Goal: Check status: Check status

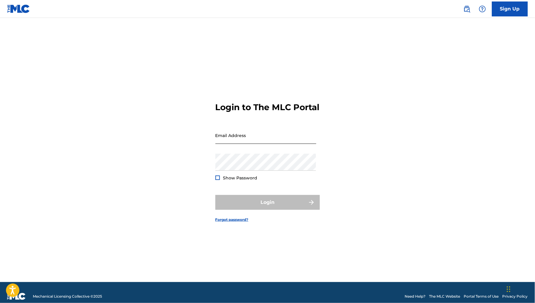
click at [285, 142] on input "Email Address" at bounding box center [265, 135] width 101 height 17
type input "[EMAIL_ADDRESS][DOMAIN_NAME]"
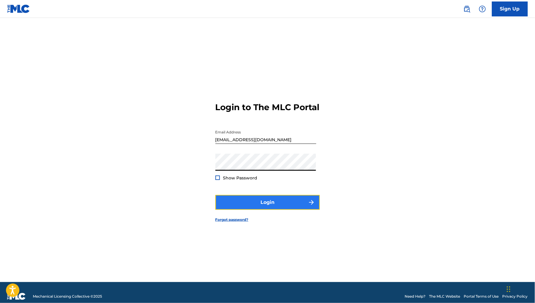
click at [277, 207] on button "Login" at bounding box center [267, 202] width 104 height 15
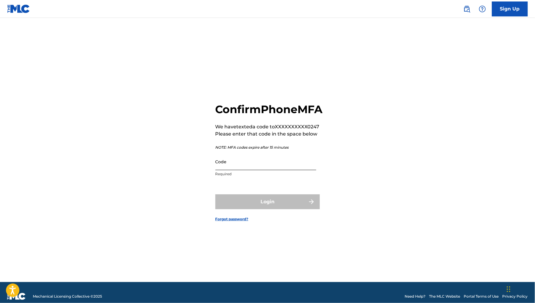
click at [231, 170] on input "Code" at bounding box center [265, 161] width 101 height 17
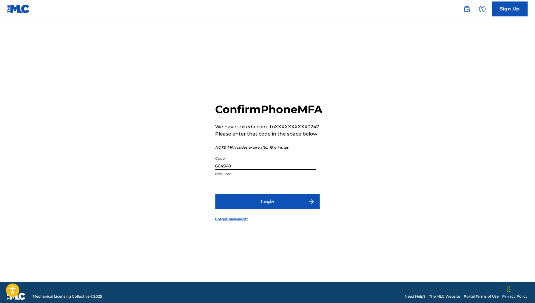
type input "664949"
click at [215, 194] on button "Login" at bounding box center [267, 201] width 104 height 15
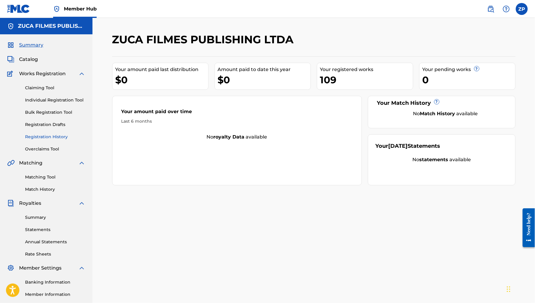
click at [49, 135] on link "Registration History" at bounding box center [55, 137] width 60 height 6
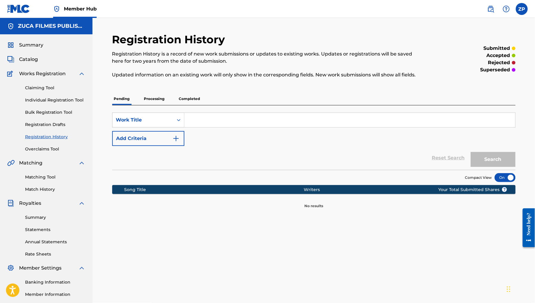
click at [188, 100] on p "Completed" at bounding box center [189, 98] width 25 height 13
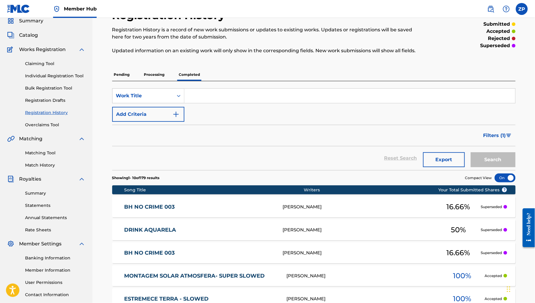
scroll to position [32, 0]
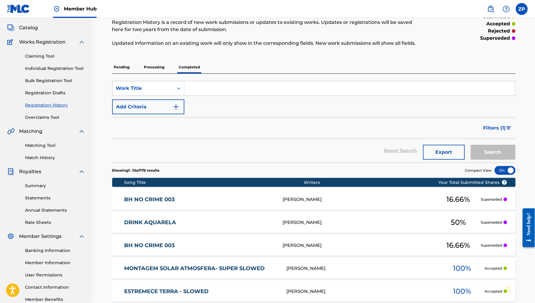
click at [154, 68] on p "Processing" at bounding box center [154, 67] width 24 height 13
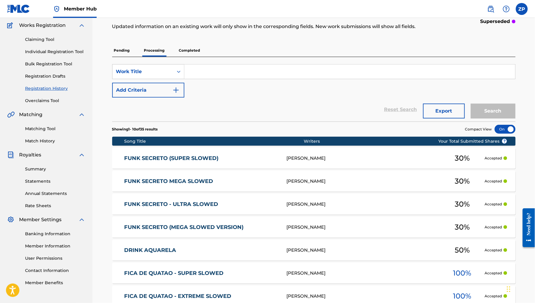
scroll to position [47, 0]
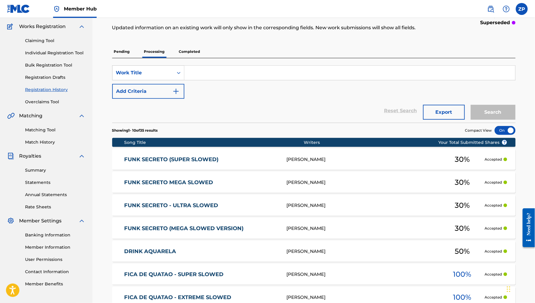
click at [117, 55] on p "Pending" at bounding box center [121, 51] width 19 height 13
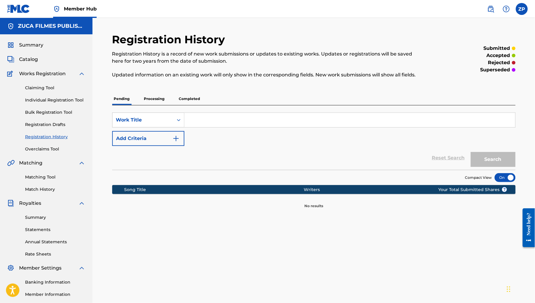
click at [157, 100] on p "Processing" at bounding box center [154, 98] width 24 height 13
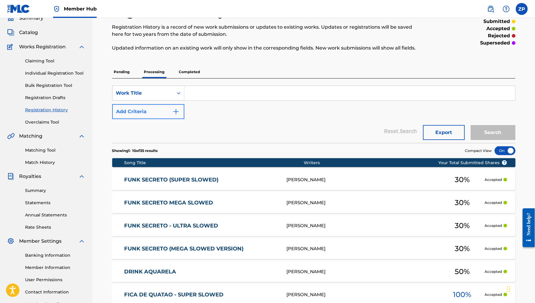
scroll to position [24, 0]
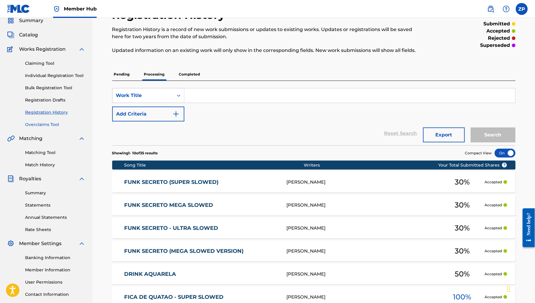
click at [41, 124] on link "Overclaims Tool" at bounding box center [55, 124] width 60 height 6
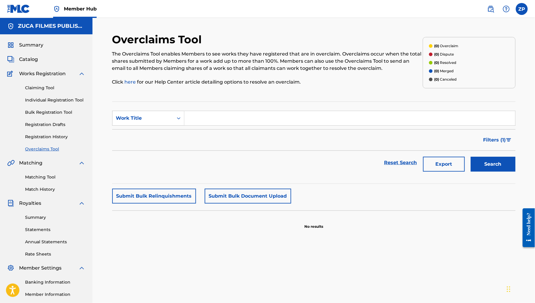
click at [211, 116] on input "Search Form" at bounding box center [349, 118] width 331 height 14
type input "mtg pista toma"
click at [471, 157] on button "Search" at bounding box center [493, 164] width 45 height 15
click at [40, 83] on div "Claiming Tool Individual Registration Tool Bulk Registration Tool Registration …" at bounding box center [46, 114] width 78 height 75
click at [41, 87] on link "Claiming Tool" at bounding box center [55, 88] width 60 height 6
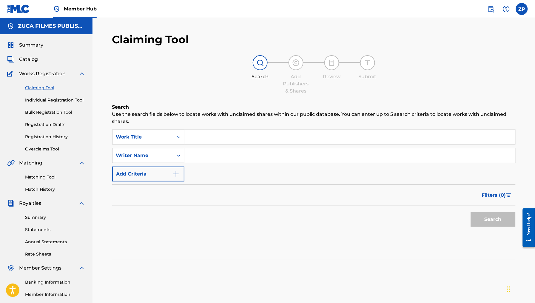
click at [224, 131] on input "Search Form" at bounding box center [349, 137] width 331 height 14
type input "mtg pista toma"
click at [471, 212] on button "Search" at bounding box center [493, 219] width 45 height 15
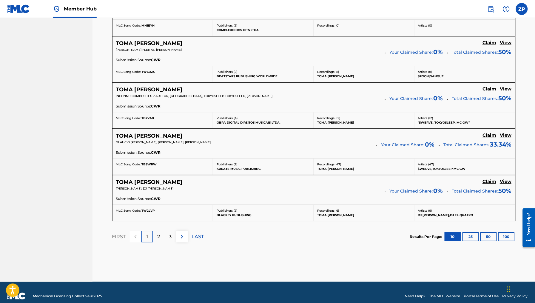
scroll to position [489, 0]
